Goal: Task Accomplishment & Management: Complete application form

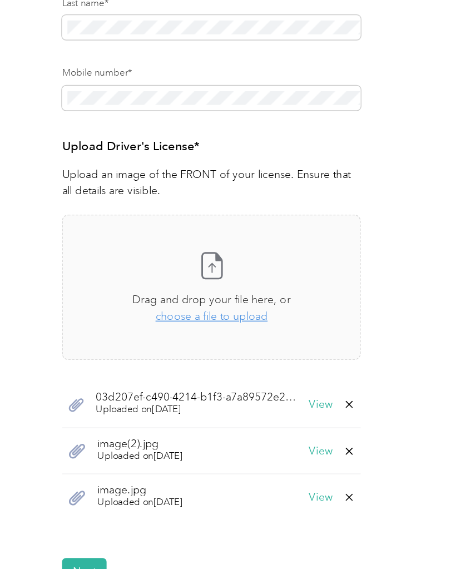
scroll to position [88, 0]
click at [141, 346] on div "Drag and drop your file here, or choose a file to upload" at bounding box center [188, 358] width 114 height 24
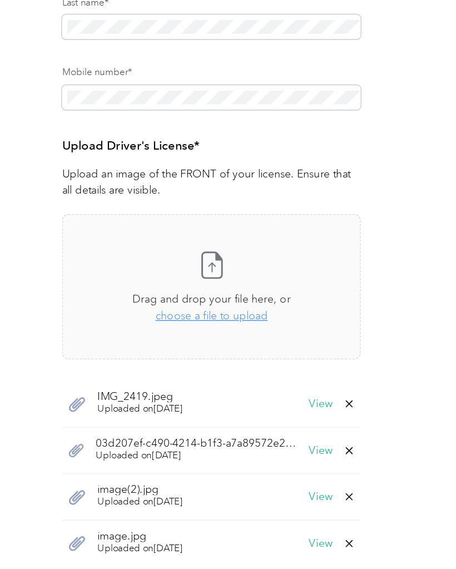
click at [258, 423] on button "View" at bounding box center [266, 427] width 17 height 8
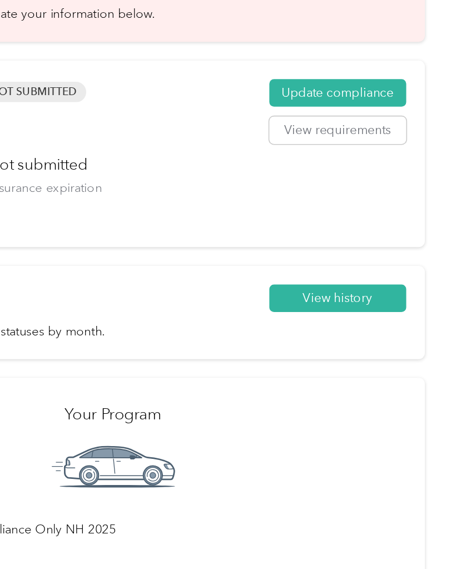
click at [340, 243] on button "View history" at bounding box center [383, 252] width 86 height 18
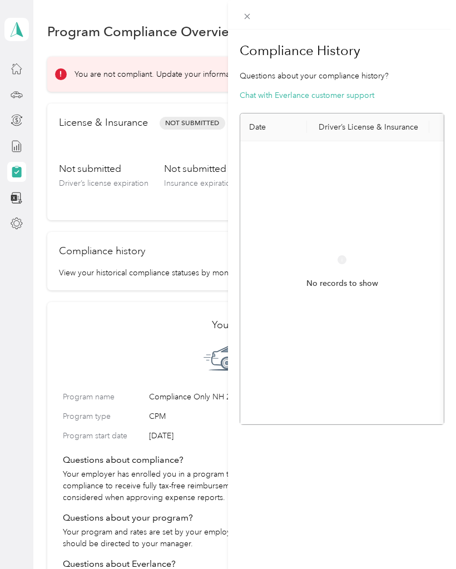
click at [375, 120] on th "Driver’s License & Insurance" at bounding box center [368, 127] width 122 height 28
click at [336, 127] on th "Driver’s License & Insurance" at bounding box center [368, 127] width 122 height 28
click at [266, 124] on th "Date" at bounding box center [273, 127] width 67 height 28
click at [347, 258] on div "No records to show" at bounding box center [342, 272] width 72 height 35
click at [346, 261] on circle at bounding box center [342, 259] width 8 height 8
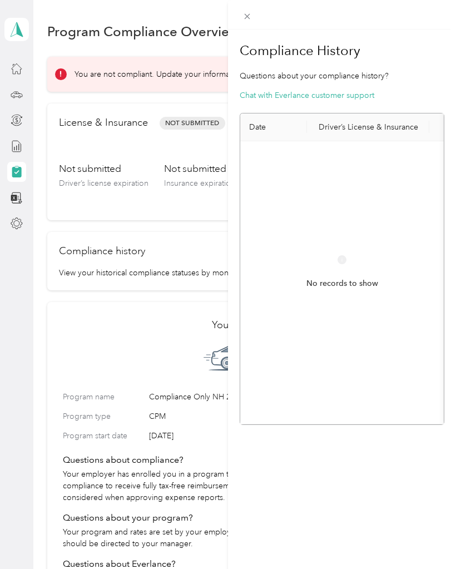
click at [148, 151] on div "Compliance History Questions about your compliance history? Chat with Everlance…" at bounding box center [228, 284] width 456 height 569
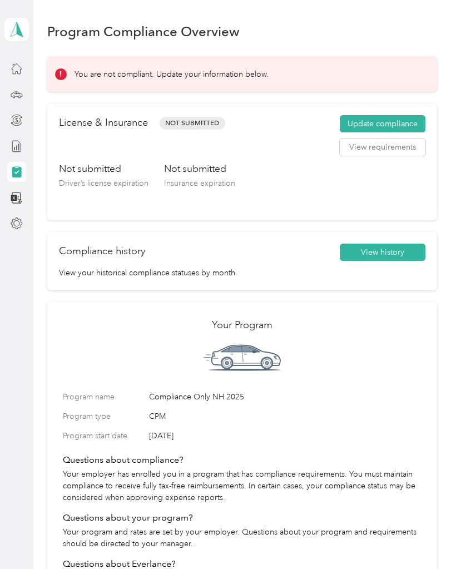
click at [404, 121] on button "Update compliance" at bounding box center [383, 124] width 86 height 18
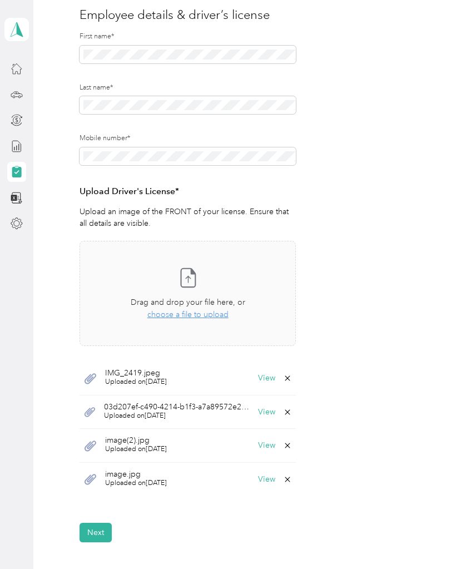
scroll to position [142, 0]
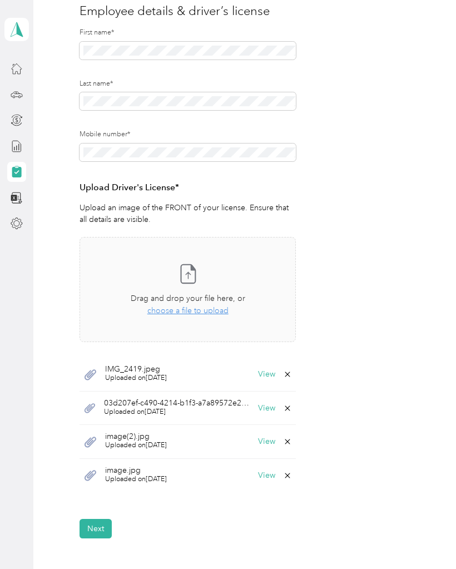
click at [271, 370] on button "View" at bounding box center [266, 374] width 17 height 8
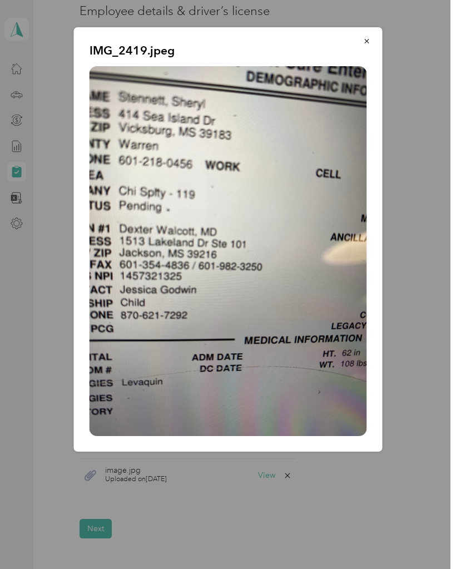
click at [370, 34] on button "button" at bounding box center [366, 40] width 23 height 19
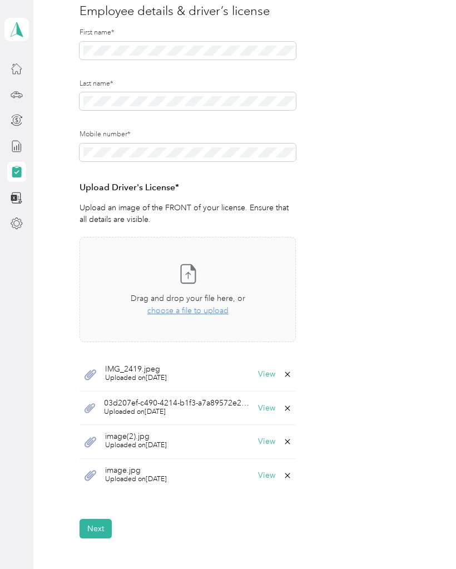
click at [273, 404] on button "View" at bounding box center [266, 408] width 17 height 8
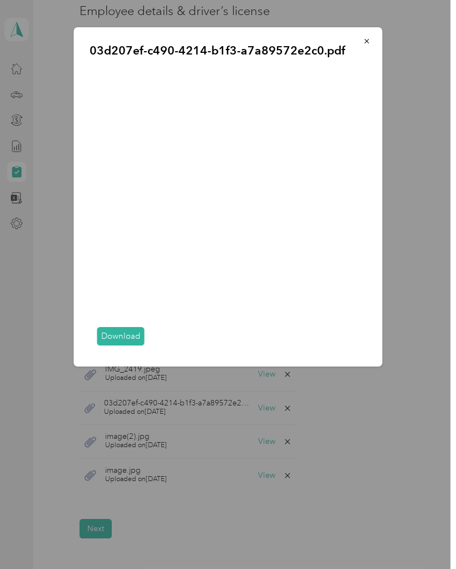
click at [370, 36] on span "button" at bounding box center [367, 40] width 8 height 9
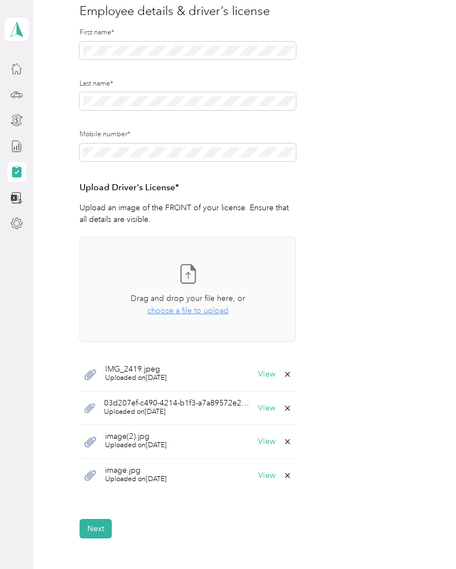
click at [270, 440] on button "View" at bounding box center [266, 441] width 17 height 8
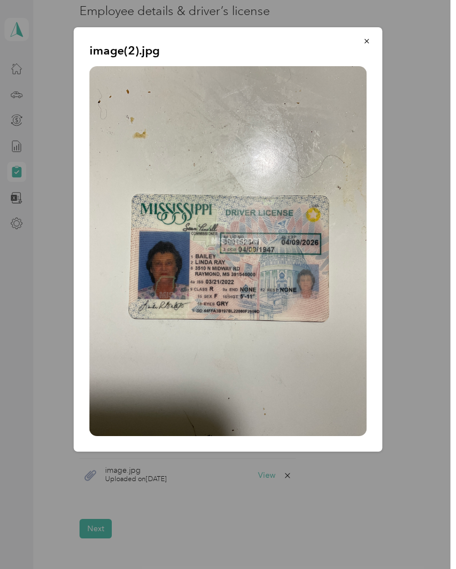
click at [366, 42] on icon "button" at bounding box center [366, 41] width 4 height 4
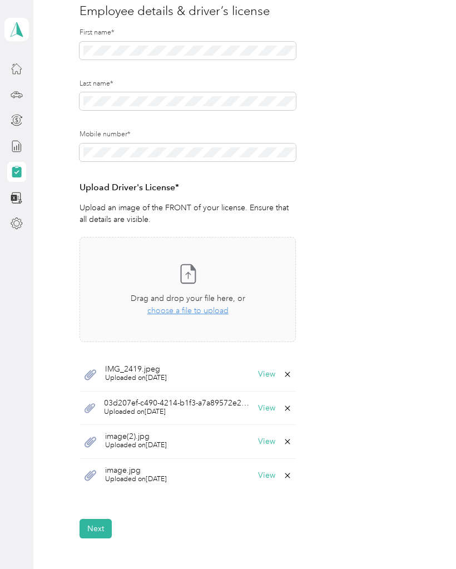
click at [273, 477] on button "View" at bounding box center [266, 475] width 17 height 8
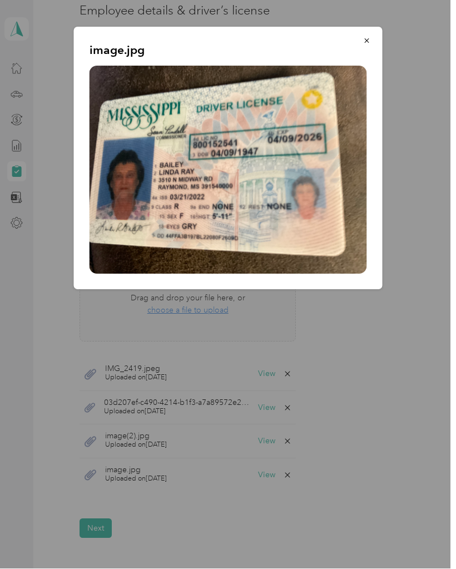
scroll to position [54, 0]
click at [372, 32] on button "button" at bounding box center [366, 40] width 23 height 19
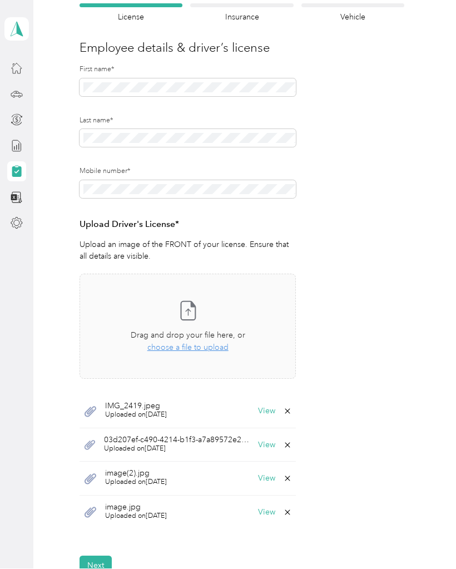
scroll to position [105, 0]
click at [206, 342] on span "choose a file to upload" at bounding box center [187, 346] width 81 height 9
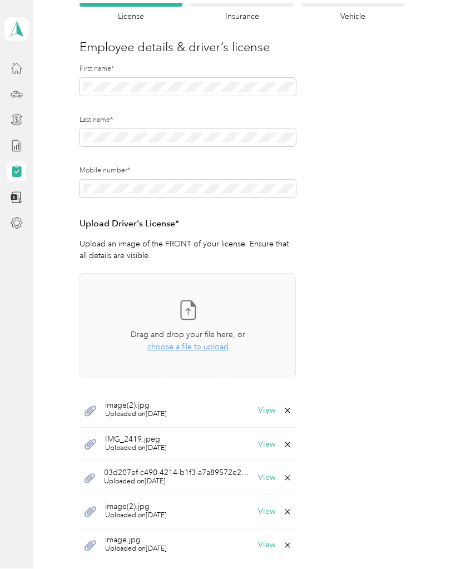
click at [267, 407] on button "View" at bounding box center [266, 411] width 17 height 8
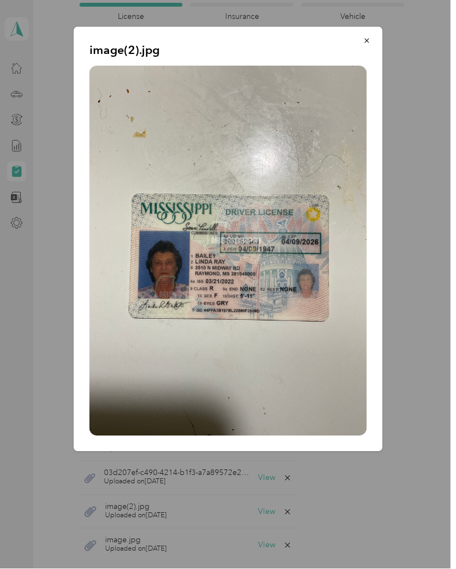
click at [366, 43] on icon "button" at bounding box center [367, 41] width 8 height 8
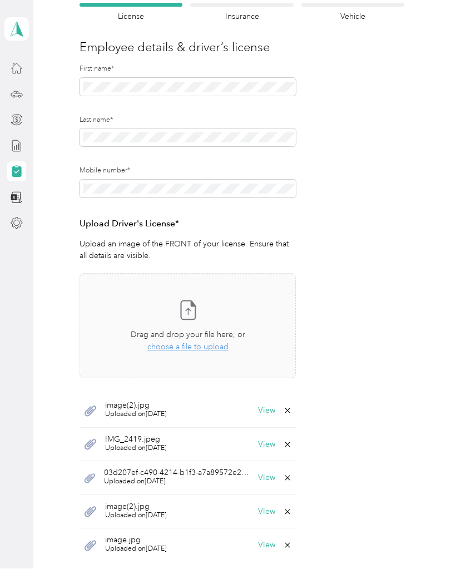
click at [156, 410] on span "Uploaded on [DATE]" at bounding box center [136, 415] width 62 height 10
click at [91, 406] on icon at bounding box center [90, 411] width 12 height 11
click at [208, 342] on span "choose a file to upload" at bounding box center [187, 346] width 81 height 9
click at [205, 394] on div "image(2).jpg Uploaded on [DATE] View" at bounding box center [187, 411] width 216 height 34
click at [94, 394] on div "image(2).jpg Uploaded on [DATE] View" at bounding box center [187, 411] width 216 height 34
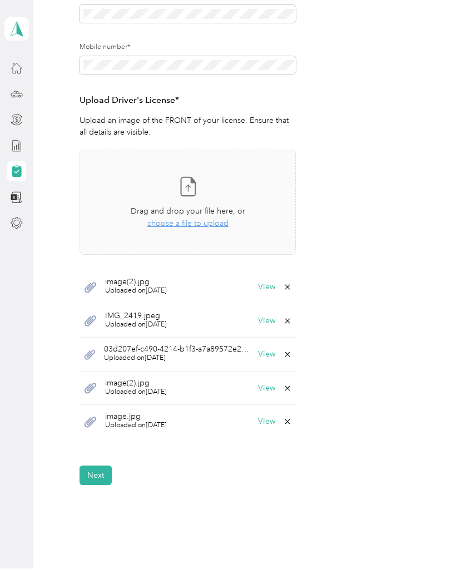
scroll to position [227, 0]
click at [83, 272] on div "image(2).jpg Uploaded on [DATE] View" at bounding box center [187, 289] width 216 height 34
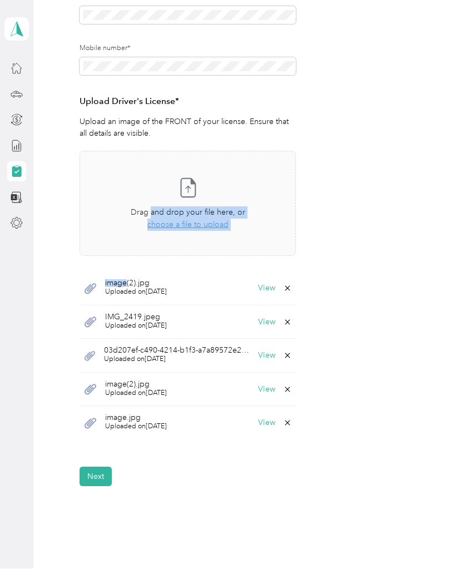
click at [190, 272] on div "image(2).jpg Uploaded on [DATE] View" at bounding box center [187, 289] width 216 height 34
click at [189, 272] on div "image(2).jpg Uploaded on [DATE] View" at bounding box center [187, 289] width 216 height 34
click at [342, 230] on form "Employee details & driver’s license License Insurance declaration Insurance Veh…" at bounding box center [241, 183] width 325 height 605
click at [353, 232] on form "Employee details & driver’s license License Insurance declaration Insurance Veh…" at bounding box center [241, 183] width 325 height 605
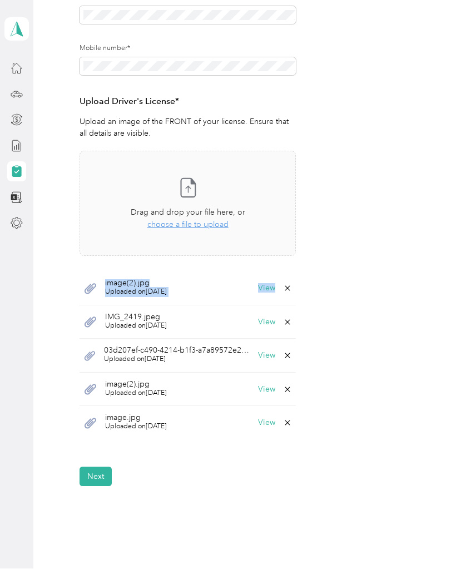
click at [193, 177] on icon at bounding box center [188, 188] width 22 height 22
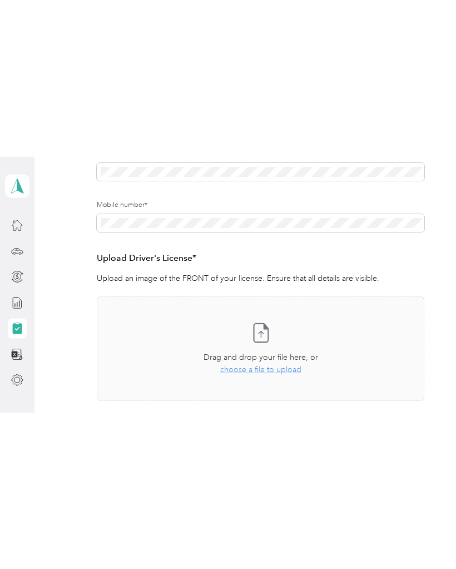
scroll to position [28, 0]
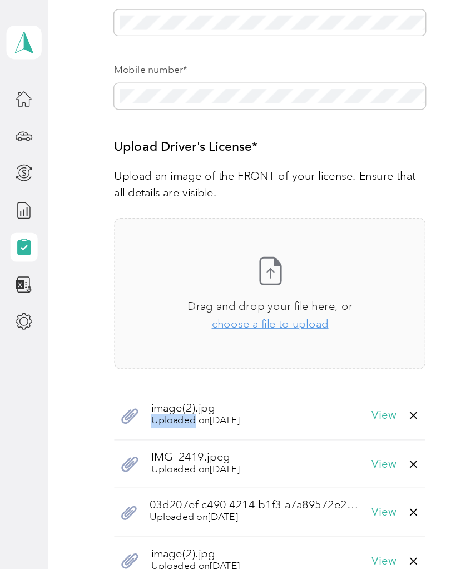
click at [211, 272] on div "image(2).jpg Uploaded on [DATE] View" at bounding box center [187, 289] width 216 height 34
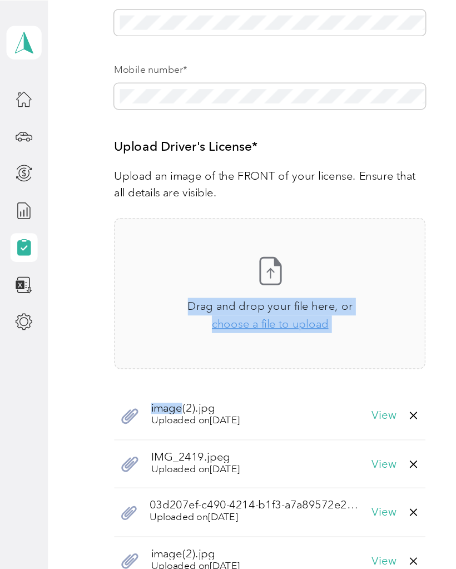
click at [272, 161] on div "Take a photo or choose a photo from your library Drag and drop your file here, …" at bounding box center [187, 204] width 197 height 86
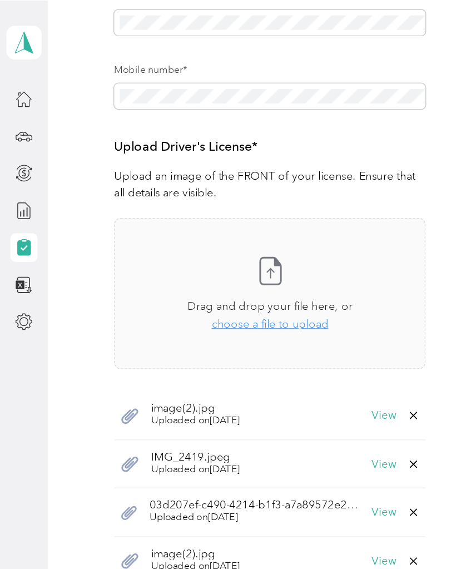
click at [271, 285] on button "View" at bounding box center [266, 289] width 17 height 8
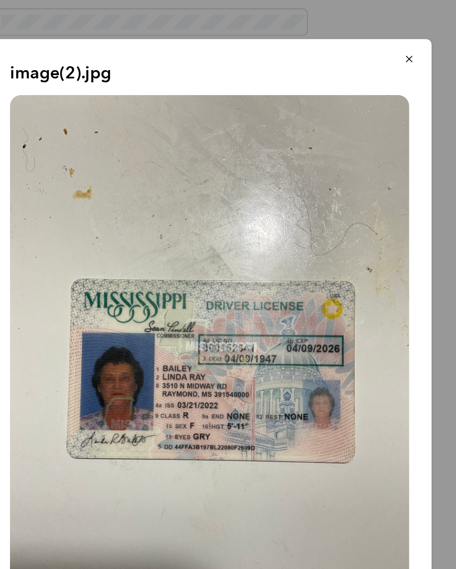
scroll to position [0, 0]
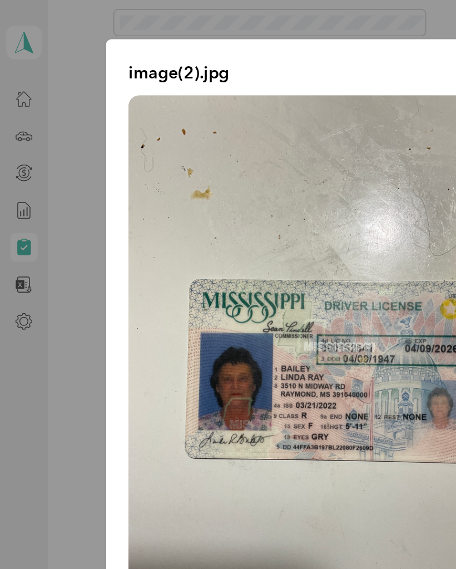
click at [263, 13] on div at bounding box center [228, 284] width 456 height 569
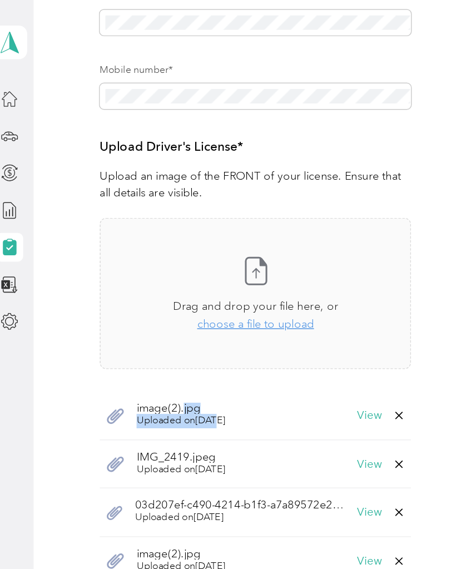
click at [188, 287] on div "image(2).jpg Uploaded on [DATE] View" at bounding box center [187, 289] width 216 height 34
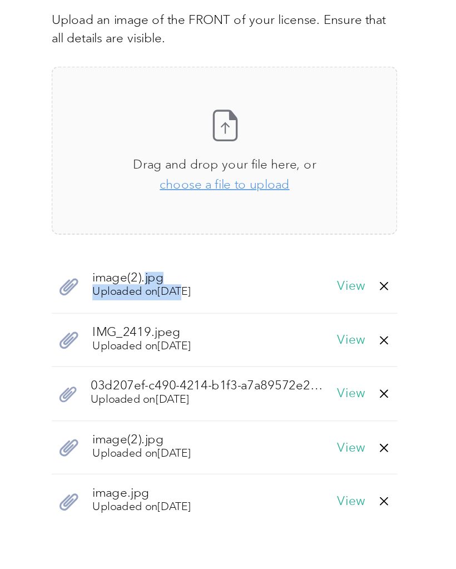
click at [167, 272] on div "image(2).jpg Uploaded on [DATE] View" at bounding box center [187, 289] width 216 height 34
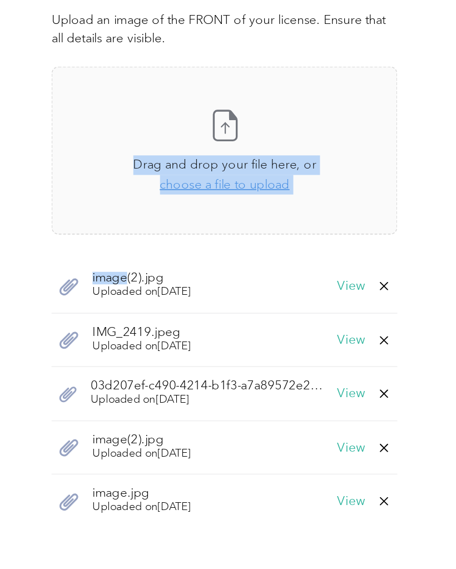
scroll to position [227, 0]
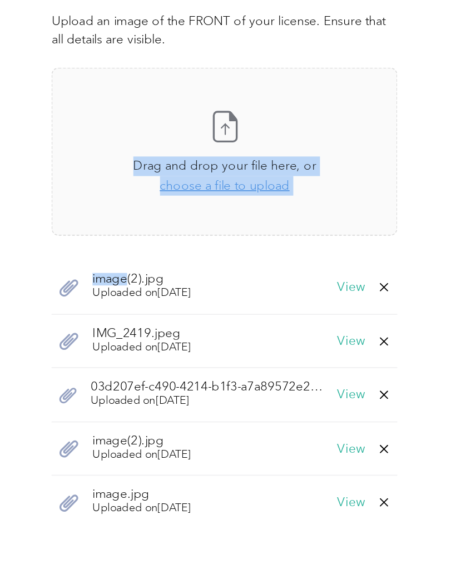
click at [195, 272] on div "image(2).jpg Uploaded on [DATE] View" at bounding box center [187, 289] width 216 height 34
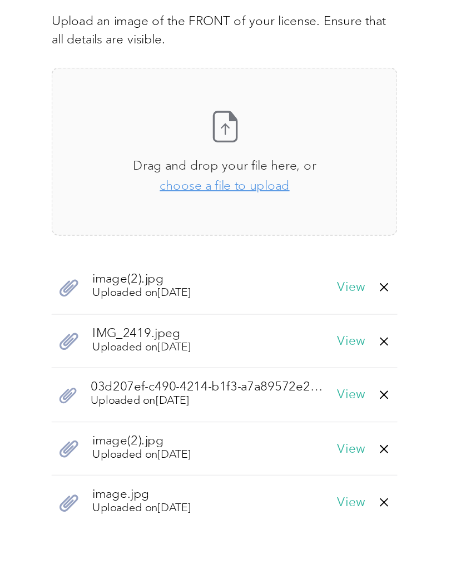
click at [141, 272] on div "image(2).jpg Uploaded on [DATE] View" at bounding box center [187, 289] width 216 height 34
click at [174, 221] on span "choose a file to upload" at bounding box center [187, 225] width 81 height 9
click at [105, 288] on span "Uploaded on [DATE]" at bounding box center [136, 293] width 62 height 10
click at [155, 221] on span "choose a file to upload" at bounding box center [187, 225] width 81 height 9
click at [167, 221] on span "choose a file to upload" at bounding box center [187, 225] width 81 height 9
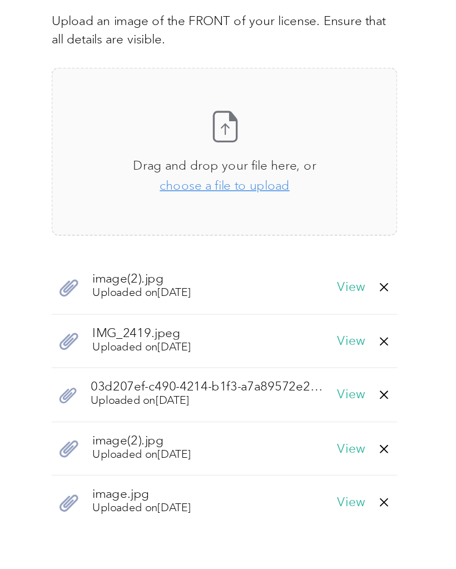
click at [197, 161] on div "Take a photo or choose a photo from your library Drag and drop your file here, …" at bounding box center [187, 204] width 197 height 86
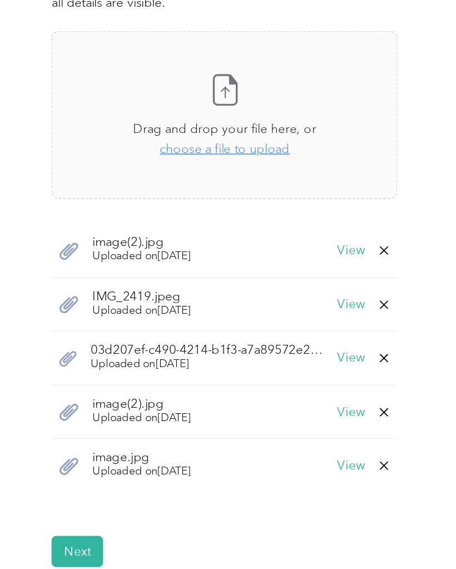
scroll to position [249, 0]
click at [285, 399] on icon at bounding box center [287, 401] width 5 height 5
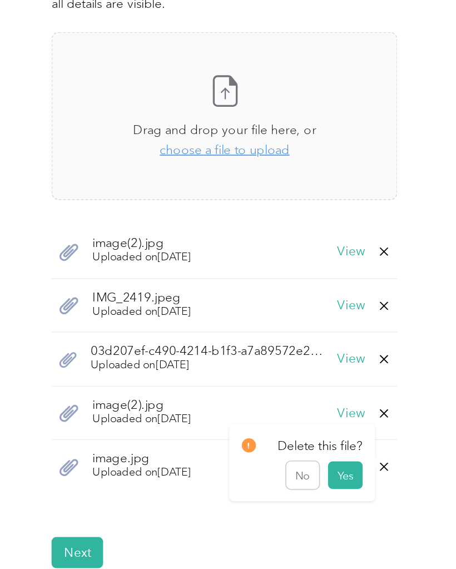
click at [252, 398] on button "Yes" at bounding box center [263, 407] width 22 height 18
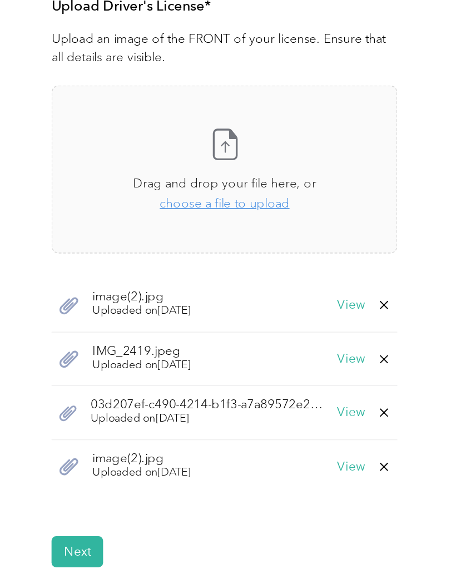
click at [283, 397] on icon at bounding box center [287, 401] width 9 height 9
click at [252, 398] on button "Yes" at bounding box center [263, 407] width 22 height 18
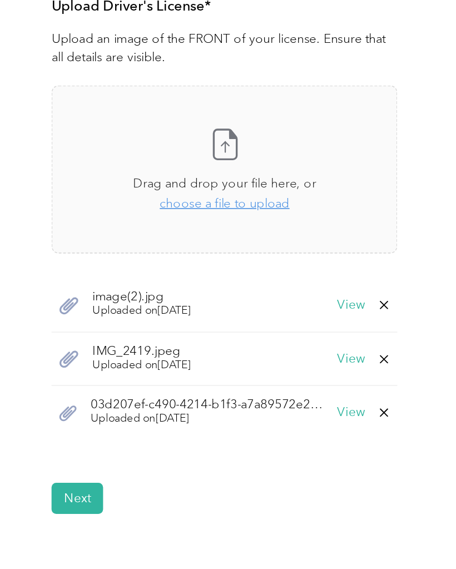
scroll to position [182, 0]
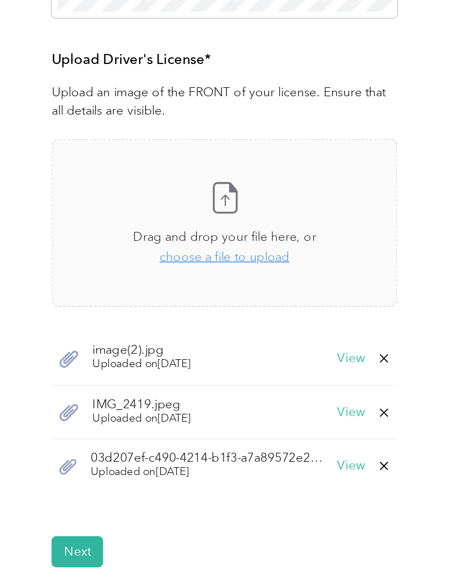
click at [283, 363] on icon at bounding box center [287, 367] width 9 height 9
click at [252, 365] on button "Yes" at bounding box center [263, 374] width 22 height 18
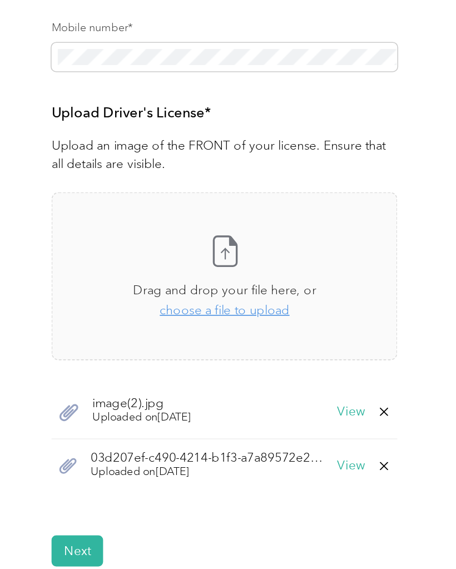
click at [285, 398] on icon at bounding box center [287, 400] width 5 height 5
click at [252, 398] on button "Yes" at bounding box center [263, 407] width 22 height 18
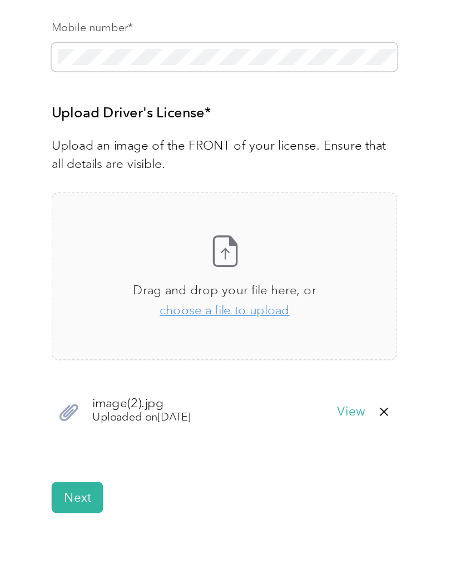
scroll to position [116, 0]
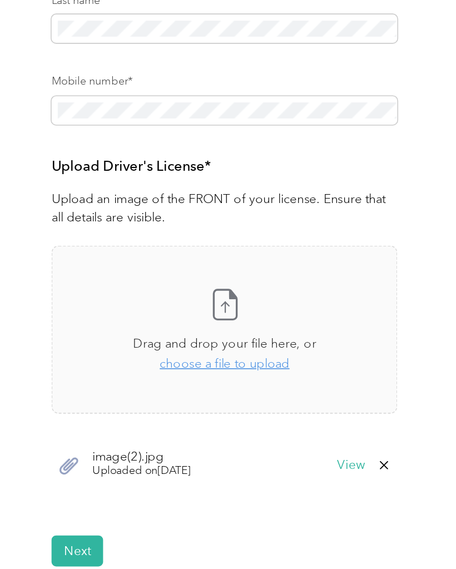
click at [258, 396] on button "View" at bounding box center [266, 400] width 17 height 8
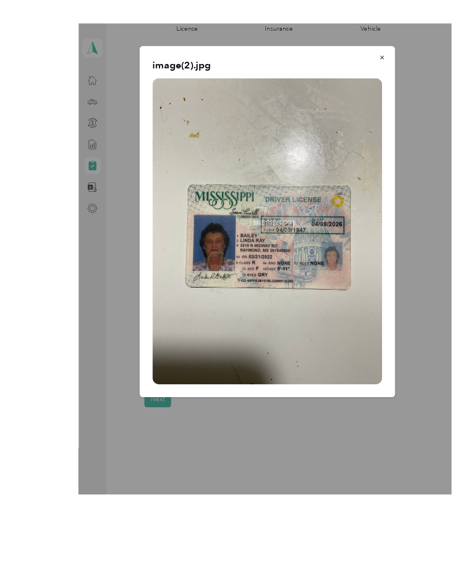
scroll to position [28, 0]
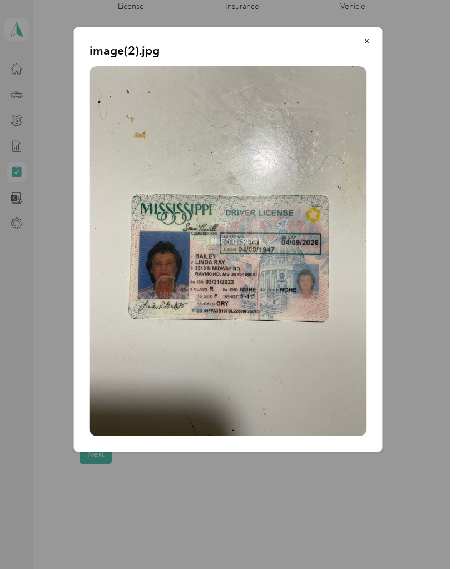
click at [367, 41] on icon "button" at bounding box center [366, 41] width 4 height 4
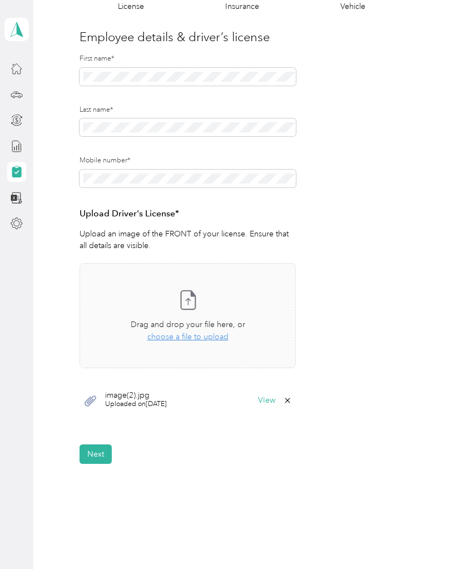
click at [98, 444] on button "Next" at bounding box center [95, 453] width 32 height 19
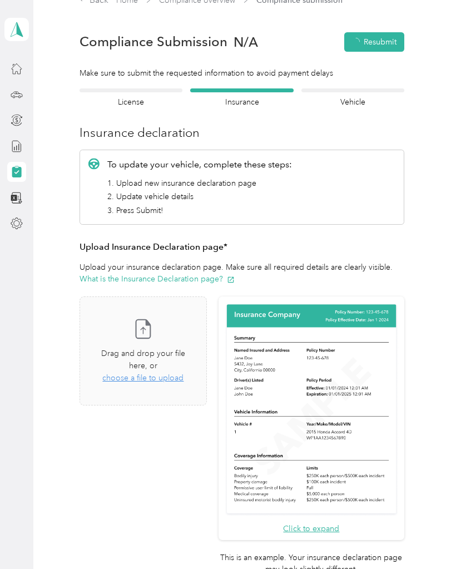
scroll to position [13, 0]
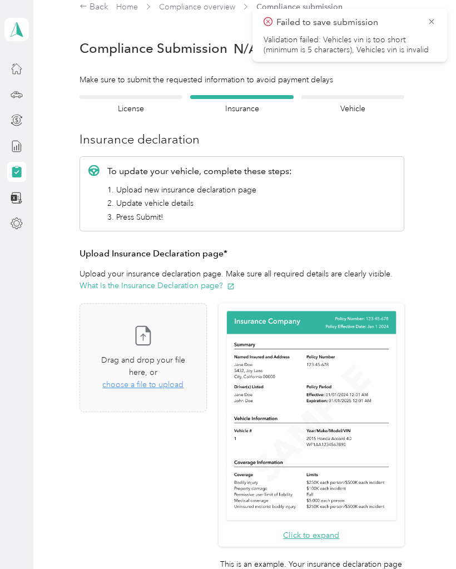
click at [142, 96] on div at bounding box center [130, 97] width 103 height 4
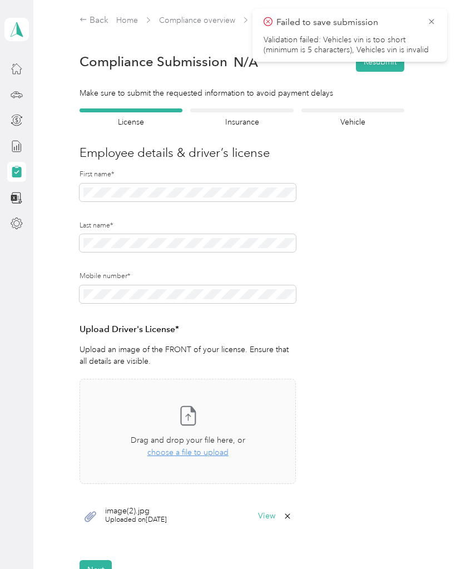
click at [264, 113] on div "Insurance declaration Insurance" at bounding box center [241, 117] width 103 height 19
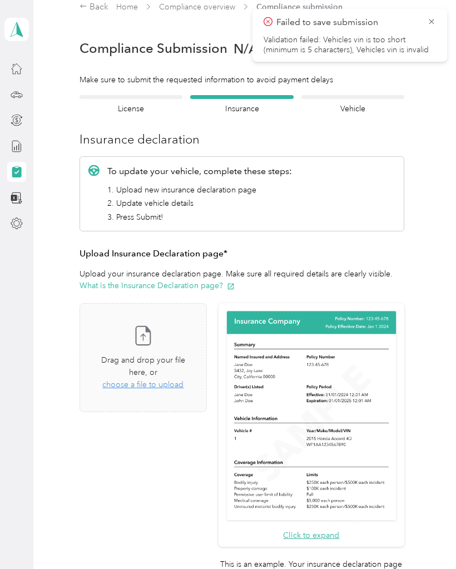
scroll to position [14, 0]
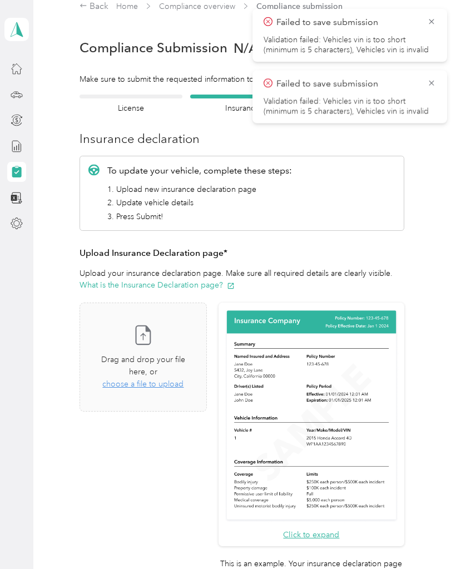
click at [171, 368] on div "Drag and drop your file here, or choose a file to upload" at bounding box center [143, 371] width 85 height 37
click at [435, 81] on icon at bounding box center [431, 83] width 9 height 10
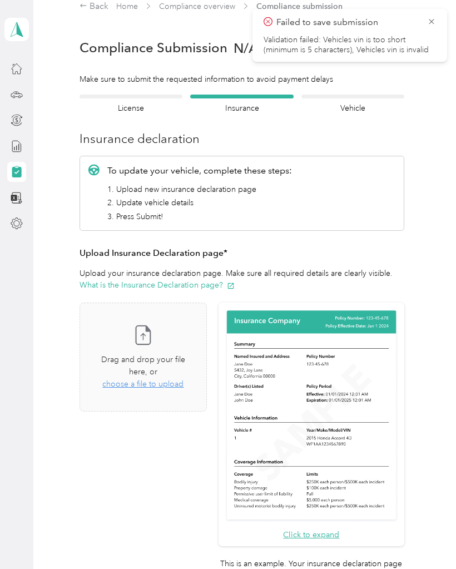
click at [434, 20] on icon at bounding box center [431, 22] width 9 height 10
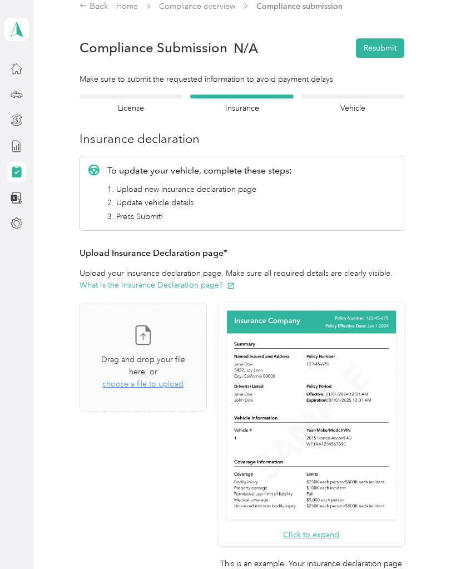
click at [181, 379] on span "choose a file to upload" at bounding box center [142, 383] width 81 height 9
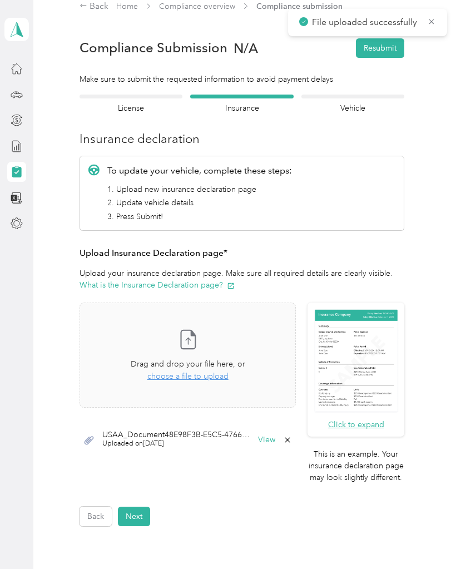
click at [274, 436] on button "View" at bounding box center [266, 440] width 17 height 8
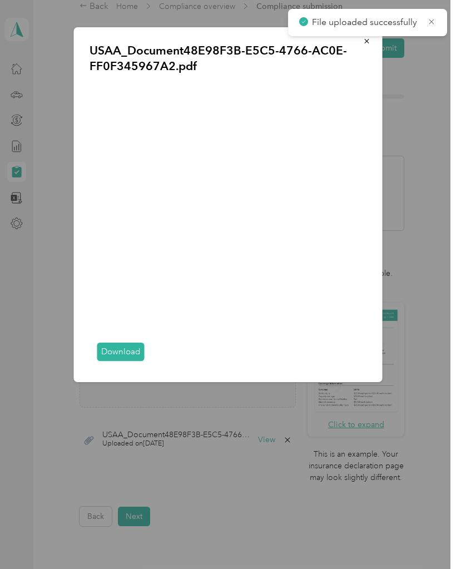
click at [375, 47] on button "button" at bounding box center [366, 40] width 23 height 19
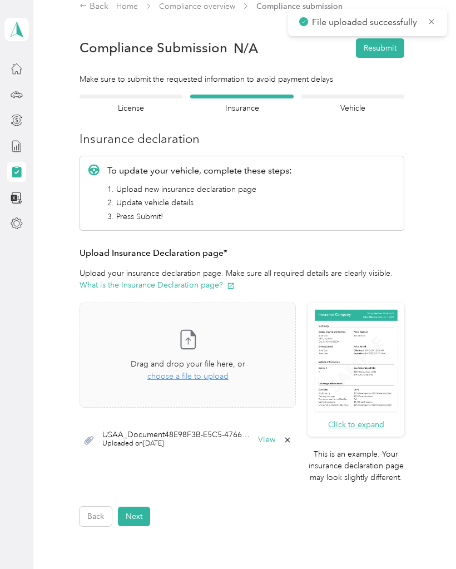
click at [292, 437] on icon at bounding box center [287, 439] width 9 height 9
click at [268, 445] on button "Yes" at bounding box center [263, 446] width 22 height 18
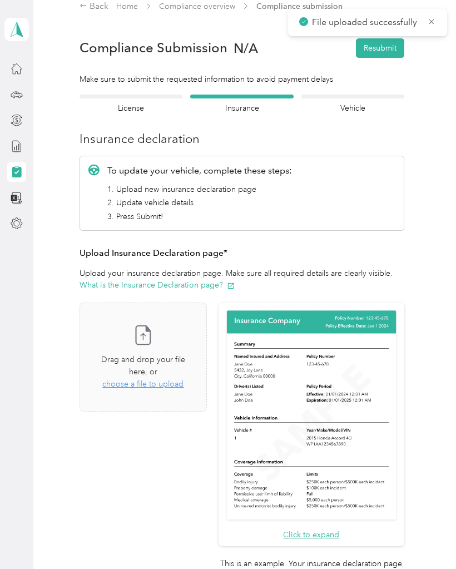
click at [183, 379] on span "choose a file to upload" at bounding box center [142, 383] width 81 height 9
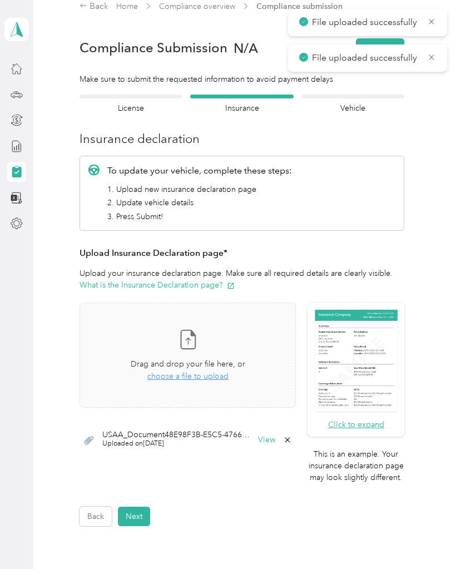
click at [271, 436] on button "View" at bounding box center [266, 440] width 17 height 8
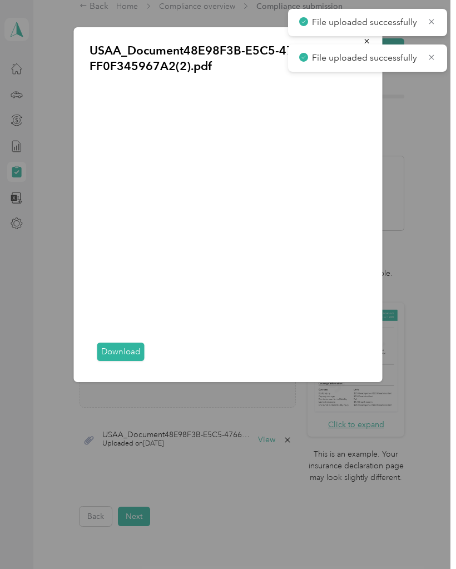
click at [367, 38] on icon "button" at bounding box center [367, 41] width 8 height 8
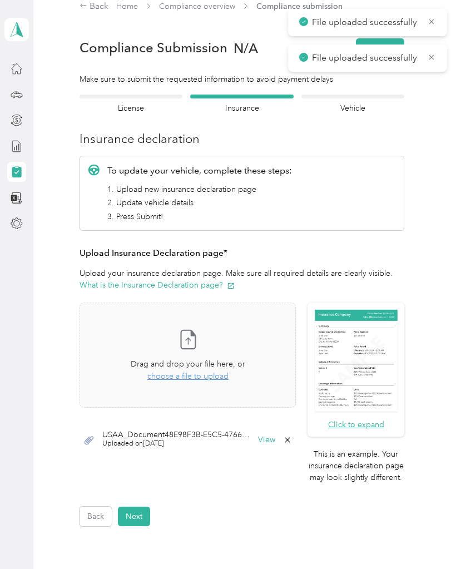
click at [435, 57] on icon at bounding box center [431, 57] width 9 height 10
click at [437, 16] on div "File uploaded successfully" at bounding box center [367, 22] width 159 height 27
click at [436, 17] on icon at bounding box center [431, 22] width 9 height 10
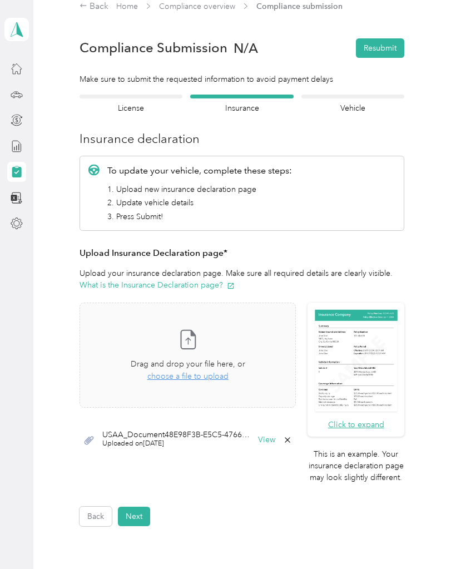
click at [300, 435] on div "Click to expand This is an example. Your insurance declaration page may look sl…" at bounding box center [241, 398] width 325 height 192
click at [292, 439] on icon at bounding box center [287, 439] width 9 height 9
click at [266, 445] on button "Yes" at bounding box center [263, 446] width 22 height 18
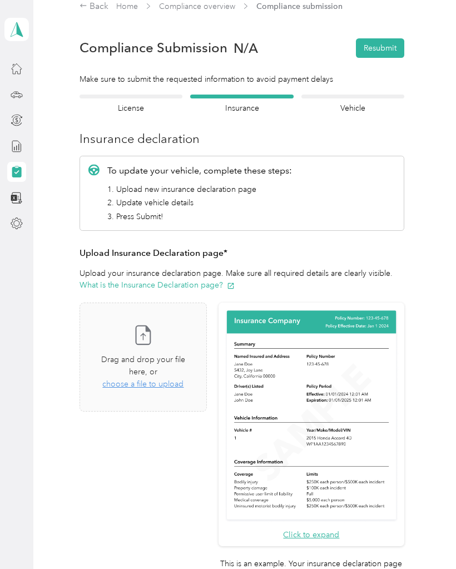
click at [183, 379] on span "choose a file to upload" at bounding box center [142, 383] width 81 height 9
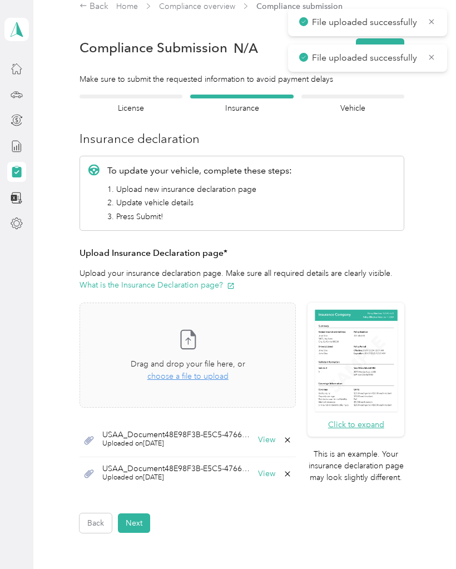
click at [291, 474] on icon at bounding box center [287, 473] width 9 height 9
click at [271, 477] on button "Yes" at bounding box center [263, 480] width 22 height 18
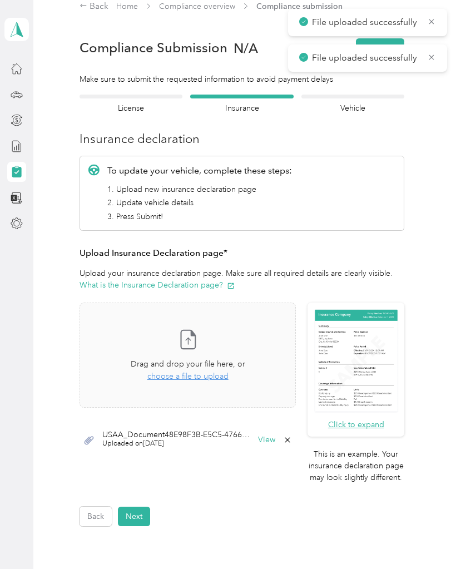
click at [290, 437] on icon at bounding box center [287, 439] width 5 height 5
click at [270, 444] on button "Yes" at bounding box center [263, 446] width 22 height 18
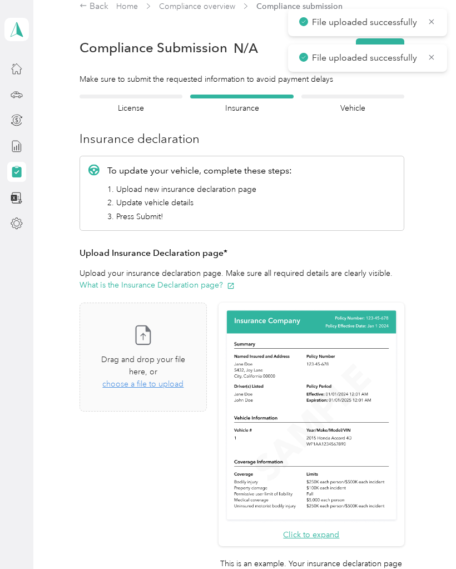
click at [183, 379] on span "choose a file to upload" at bounding box center [142, 383] width 81 height 9
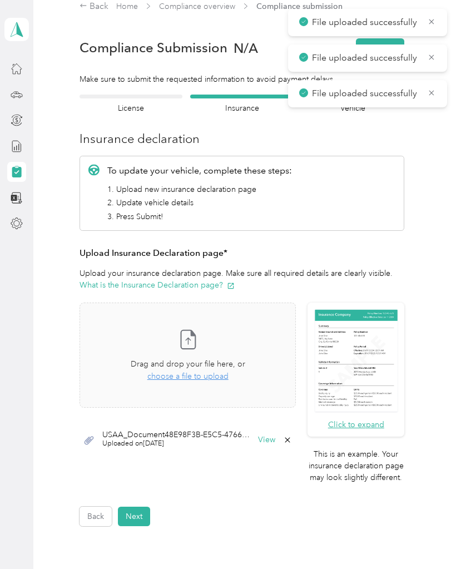
click at [270, 438] on button "View" at bounding box center [266, 440] width 17 height 8
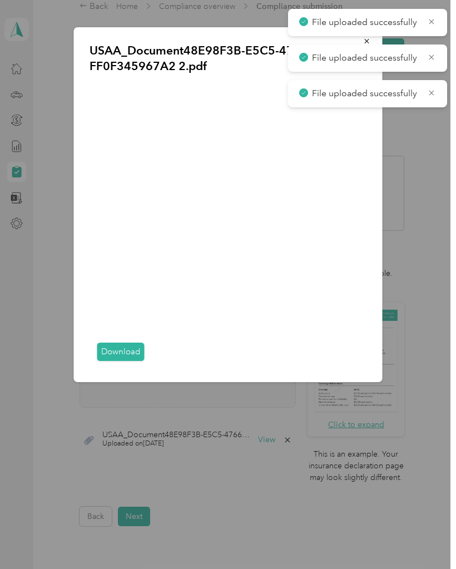
click at [433, 54] on icon at bounding box center [431, 57] width 9 height 10
click at [438, 18] on div "File uploaded successfully" at bounding box center [367, 22] width 159 height 27
click at [431, 26] on icon at bounding box center [431, 22] width 9 height 10
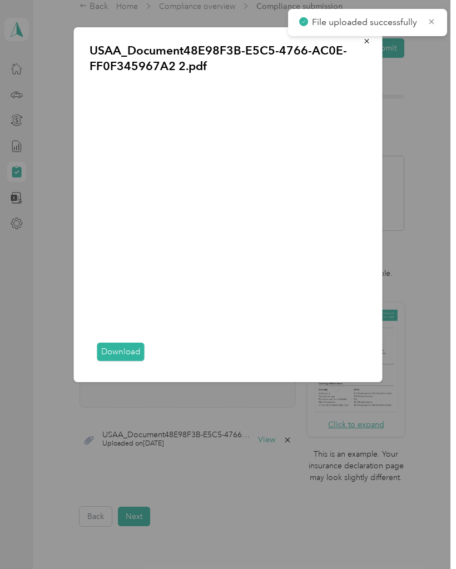
click at [435, 13] on div "File uploaded successfully" at bounding box center [367, 22] width 159 height 27
click at [434, 17] on icon at bounding box center [431, 22] width 9 height 10
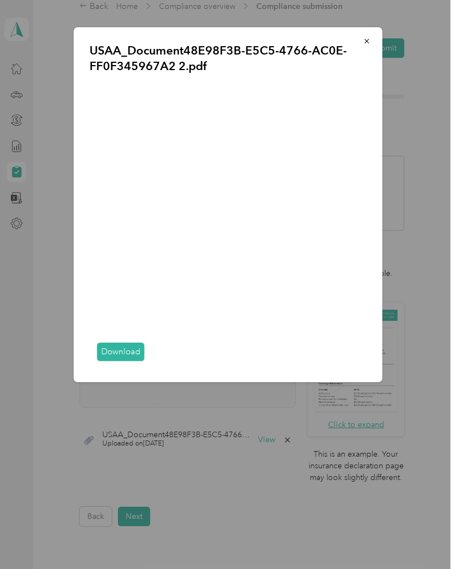
click at [369, 44] on icon "button" at bounding box center [367, 41] width 8 height 8
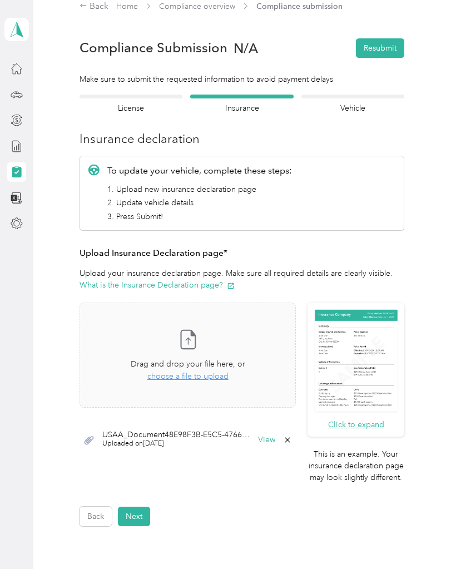
click at [292, 439] on icon at bounding box center [287, 439] width 9 height 9
click at [265, 445] on button "Yes" at bounding box center [263, 446] width 22 height 18
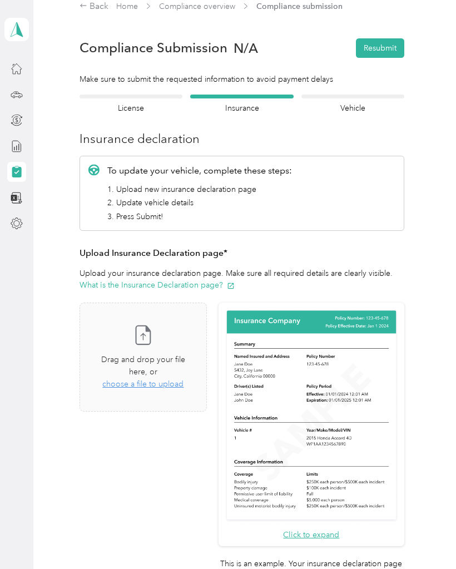
click at [183, 379] on span "choose a file to upload" at bounding box center [142, 383] width 81 height 9
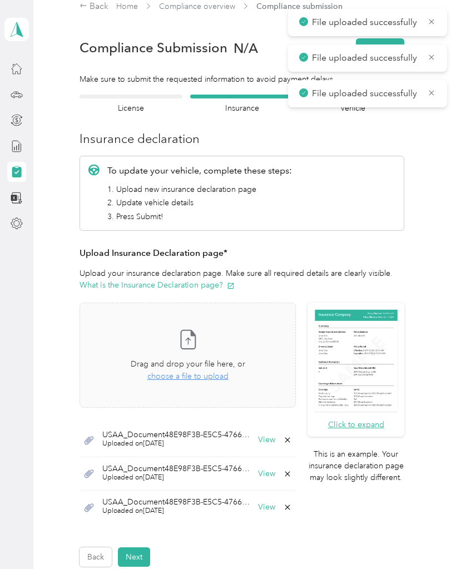
click at [270, 439] on button "View" at bounding box center [266, 440] width 17 height 8
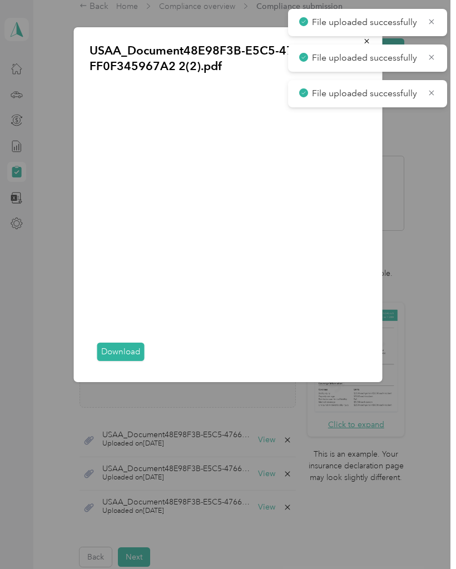
click at [367, 48] on div "File uploaded successfully" at bounding box center [367, 57] width 159 height 27
click at [370, 36] on span "button" at bounding box center [367, 40] width 8 height 9
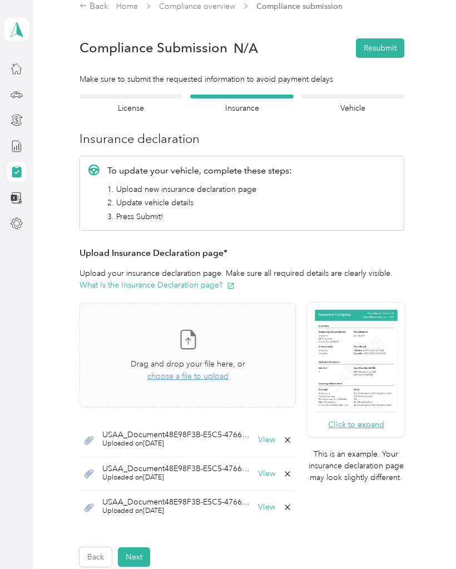
click at [274, 470] on button "View" at bounding box center [266, 474] width 17 height 8
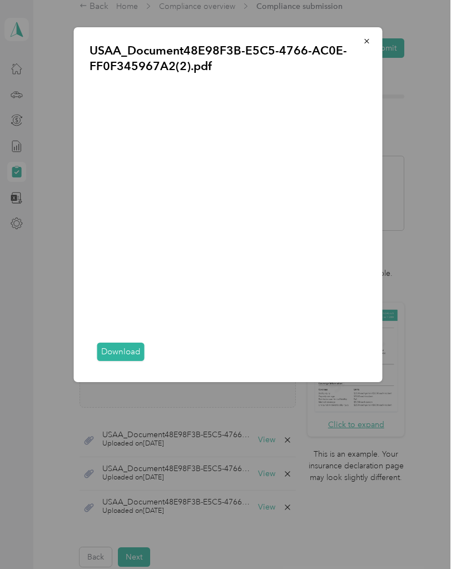
click at [376, 45] on button "button" at bounding box center [366, 40] width 23 height 19
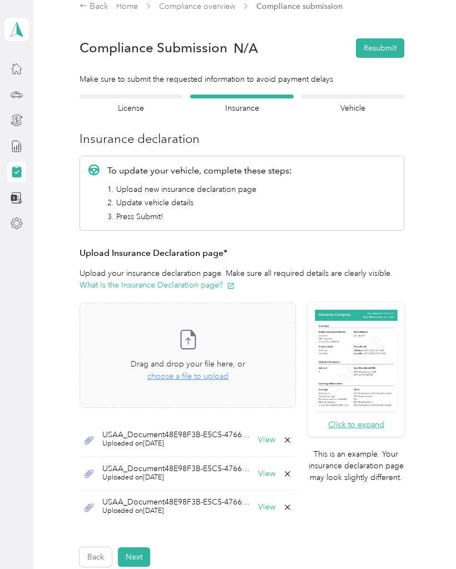
click at [272, 503] on button "View" at bounding box center [266, 507] width 17 height 8
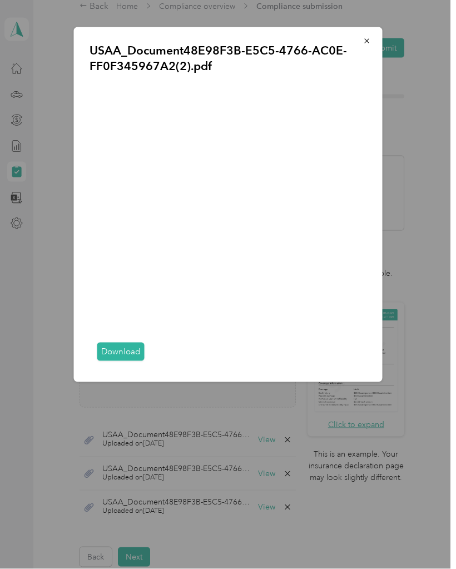
scroll to position [54, 0]
click at [366, 26] on div at bounding box center [228, 284] width 456 height 569
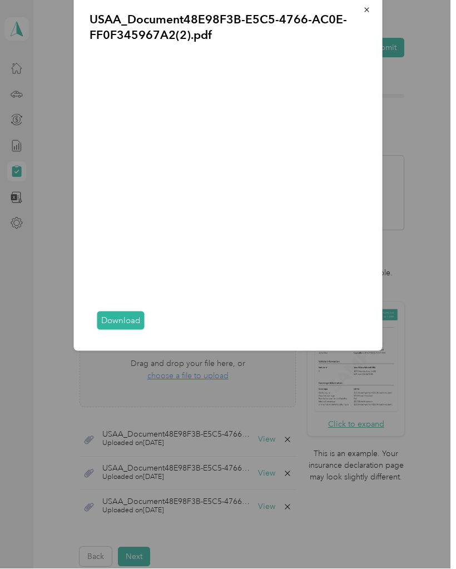
click at [370, 38] on section "Back Home Compliance overview Compliance submission Compliance Submission N/A R…" at bounding box center [242, 283] width 390 height 566
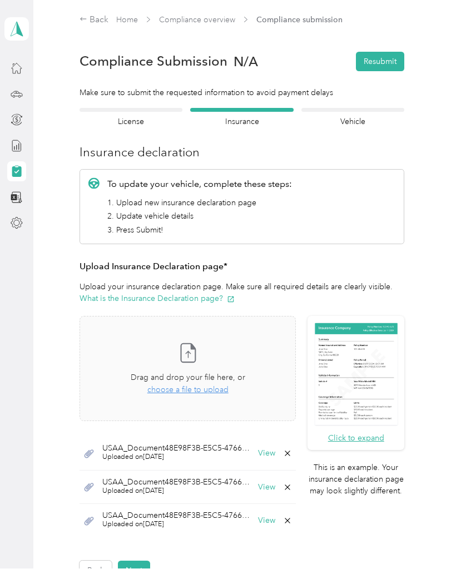
scroll to position [0, 0]
click at [291, 516] on icon at bounding box center [287, 520] width 9 height 9
click at [265, 518] on button "Yes" at bounding box center [263, 527] width 22 height 18
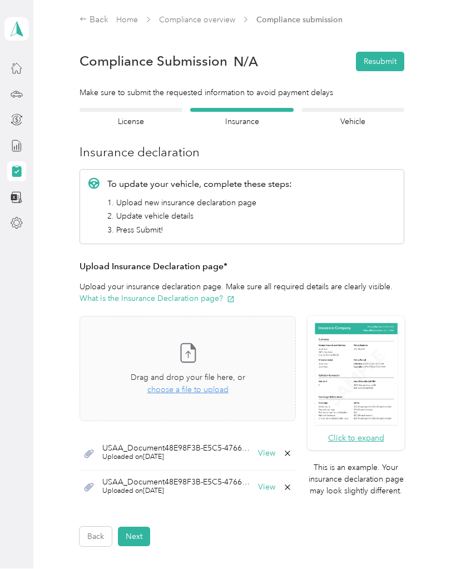
click at [292, 483] on icon at bounding box center [287, 487] width 9 height 9
click at [270, 485] on button "Yes" at bounding box center [263, 494] width 22 height 18
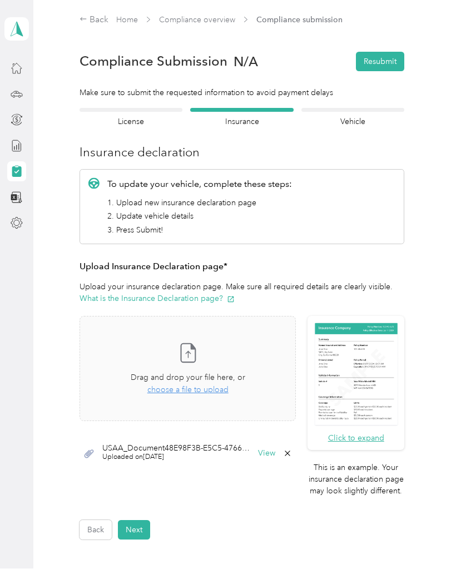
click at [300, 392] on div "Click to expand This is an example. Your insurance declaration page may look sl…" at bounding box center [241, 412] width 325 height 192
click at [290, 451] on icon at bounding box center [287, 453] width 5 height 5
click at [268, 451] on button "Yes" at bounding box center [263, 460] width 22 height 18
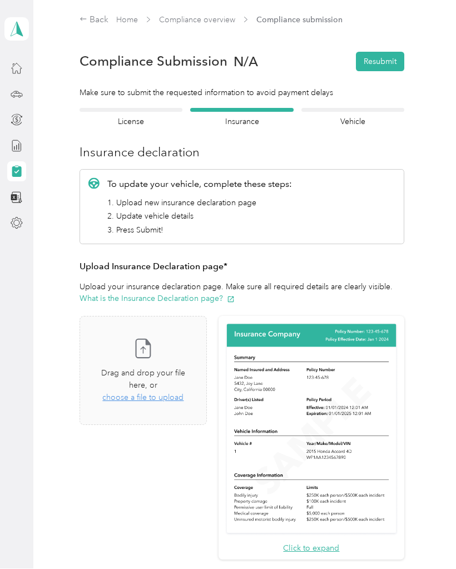
click at [185, 368] on span "Drag and drop your file here, or" at bounding box center [143, 379] width 84 height 22
click at [186, 459] on button "View" at bounding box center [177, 463] width 17 height 8
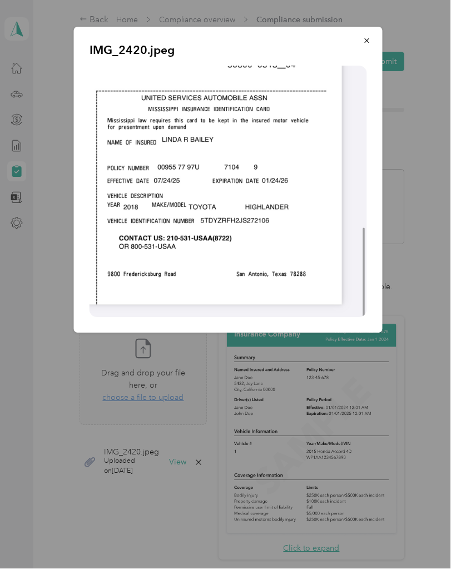
click at [371, 42] on button "button" at bounding box center [366, 40] width 23 height 19
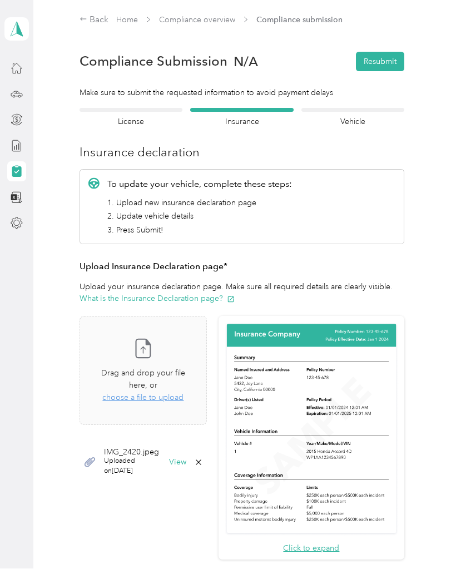
click at [365, 108] on div at bounding box center [352, 110] width 103 height 4
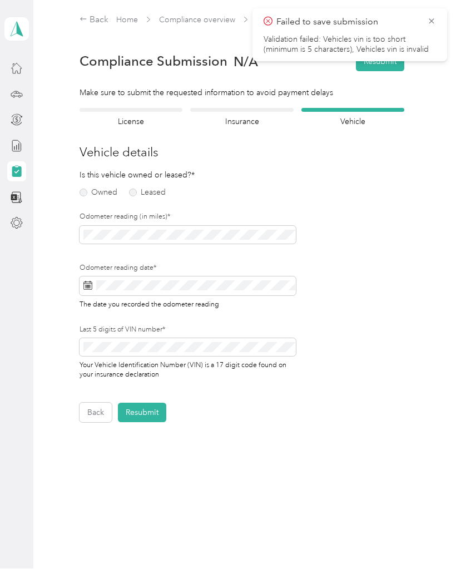
click at [86, 189] on label "Owned" at bounding box center [98, 193] width 38 height 8
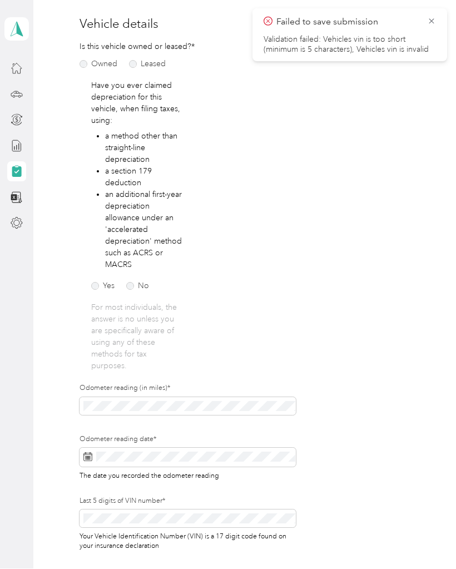
scroll to position [128, 0]
click at [139, 283] on label "No" at bounding box center [137, 287] width 23 height 8
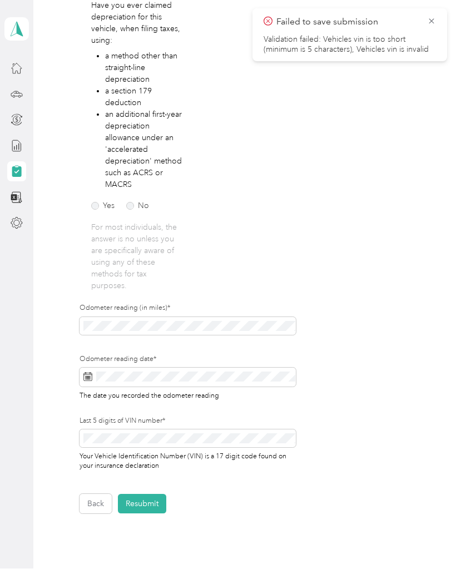
scroll to position [209, 0]
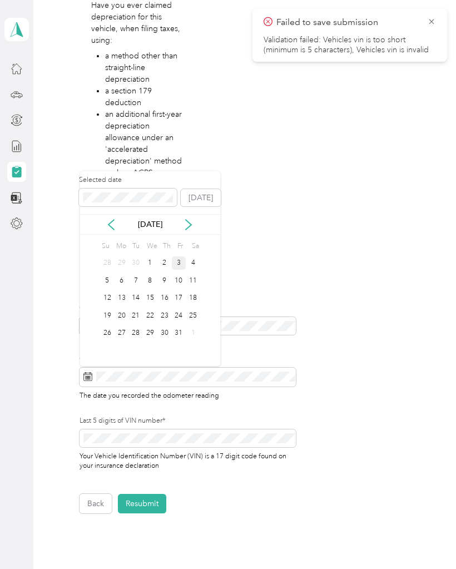
click at [181, 256] on div "3" at bounding box center [179, 263] width 14 height 14
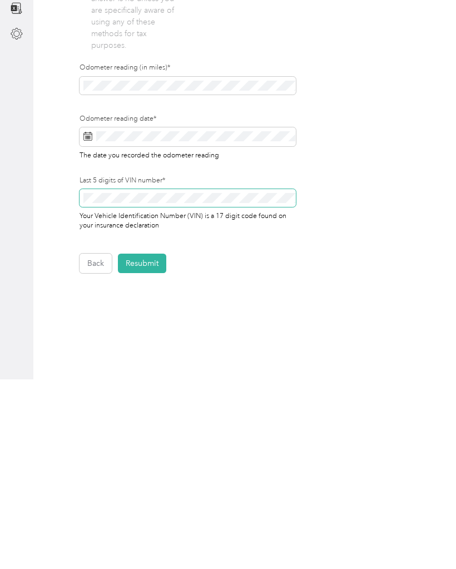
scroll to position [259, 0]
click at [160, 444] on button "Resubmit" at bounding box center [142, 453] width 48 height 19
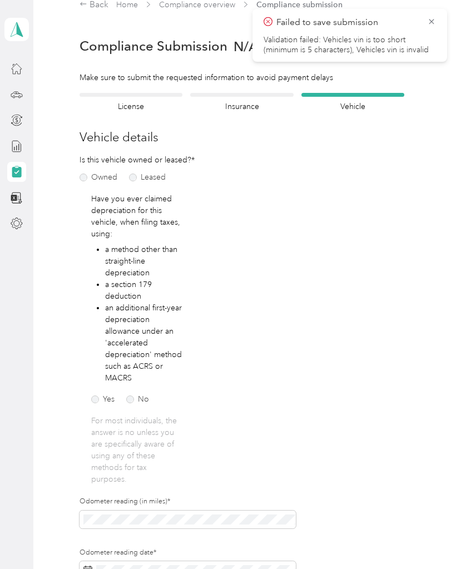
scroll to position [1, 0]
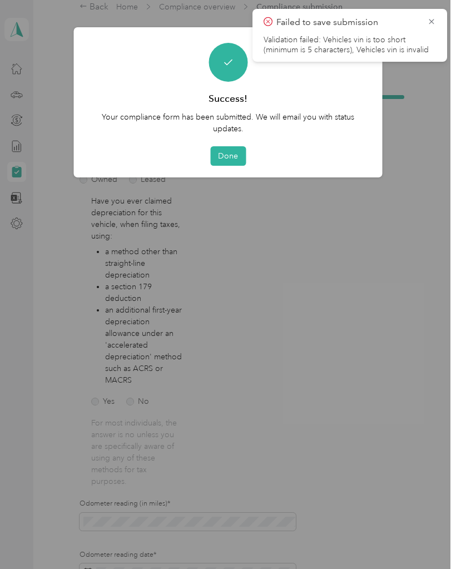
click at [439, 18] on div "Failed to save submission Validation failed: Vehicles vin is too short (minimum…" at bounding box center [349, 35] width 195 height 53
click at [434, 25] on icon at bounding box center [431, 22] width 9 height 10
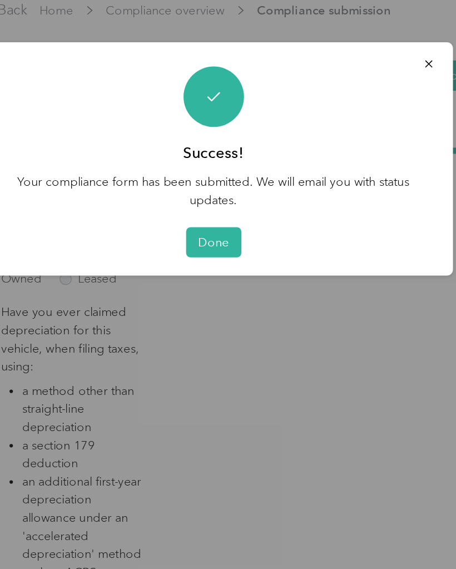
click at [363, 40] on icon "button" at bounding box center [367, 41] width 8 height 8
